Goal: Find specific page/section: Find specific page/section

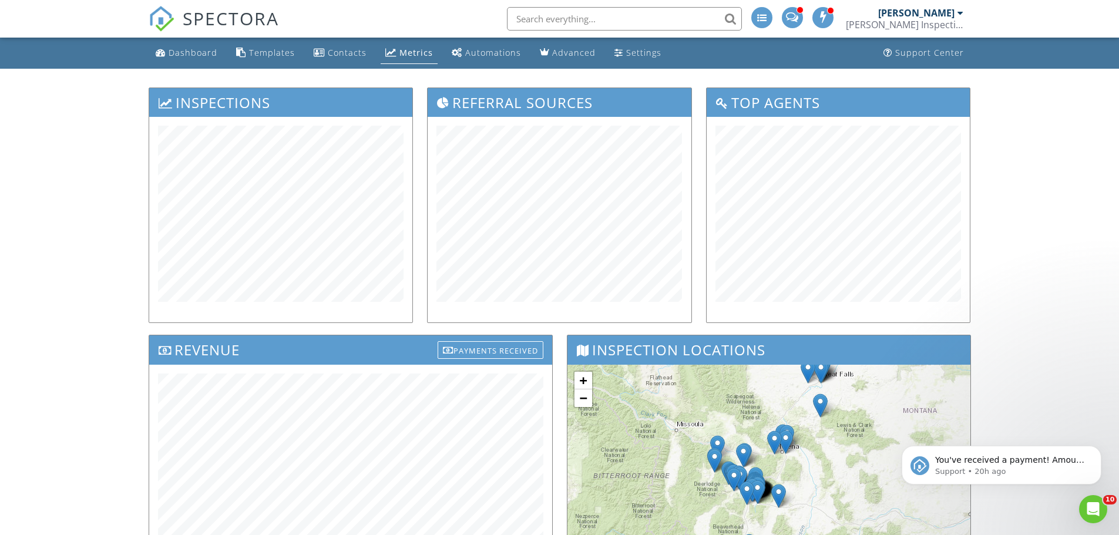
click at [424, 49] on div "Metrics" at bounding box center [416, 52] width 33 height 11
